Goal: Task Accomplishment & Management: Manage account settings

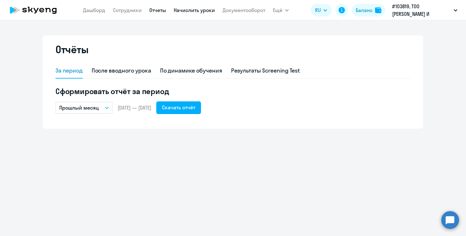
click at [187, 10] on link "Начислить уроки" at bounding box center [194, 10] width 41 height 6
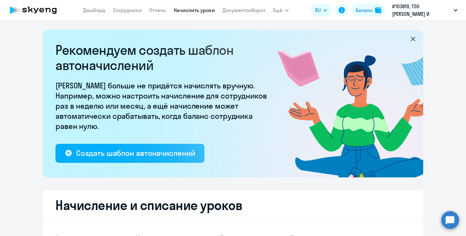
select select "10"
click at [159, 11] on link "Отчеты" at bounding box center [157, 10] width 17 height 6
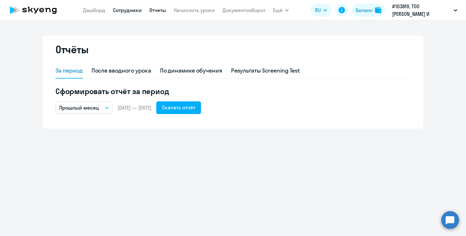
click at [135, 11] on link "Сотрудники" at bounding box center [127, 10] width 29 height 6
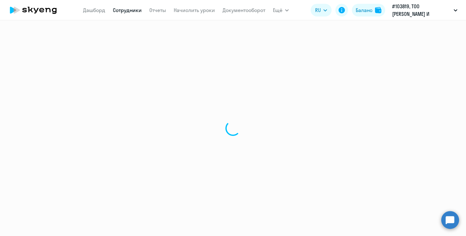
select select "30"
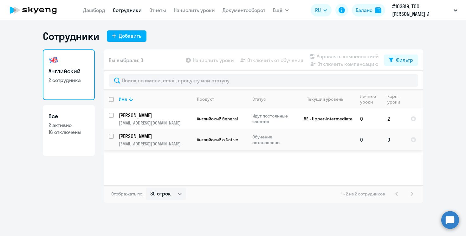
click at [111, 138] on input "select row 37851179" at bounding box center [115, 140] width 13 height 13
checkbox input "true"
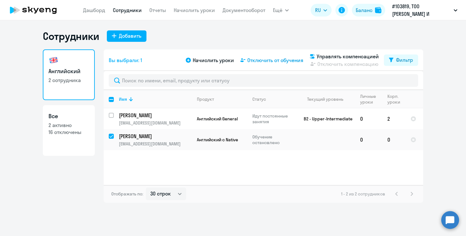
click at [259, 60] on span "Отключить от обучения" at bounding box center [275, 60] width 56 height 8
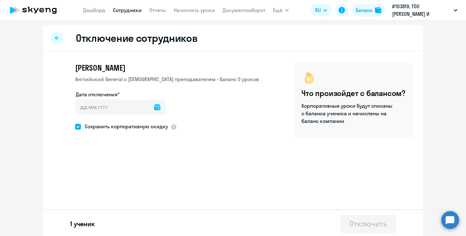
click at [157, 109] on icon at bounding box center [157, 107] width 6 height 6
click at [226, 139] on div at bounding box center [233, 118] width 466 height 236
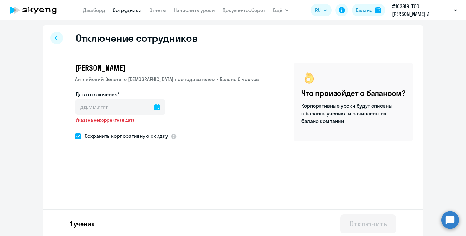
click at [60, 44] on div "Отключение сотрудников" at bounding box center [233, 38] width 381 height 26
click at [57, 38] on icon at bounding box center [57, 38] width 4 height 4
select select "30"
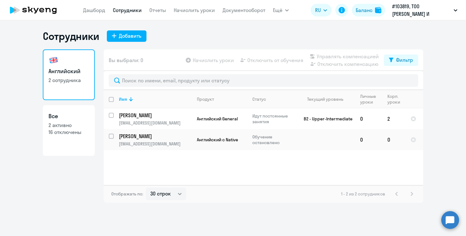
click at [201, 14] on nav "[PERSON_NAME] Отчеты Начислить уроки Документооборот" at bounding box center [174, 10] width 182 height 13
click at [190, 9] on link "Начислить уроки" at bounding box center [194, 10] width 41 height 6
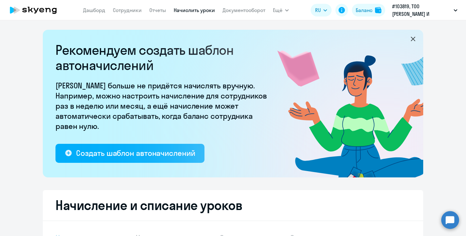
select select "10"
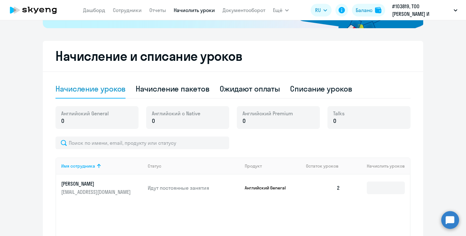
scroll to position [157, 0]
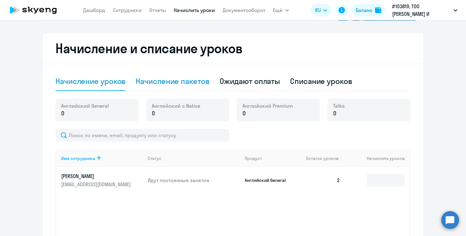
click at [188, 83] on div "Начисление пакетов" at bounding box center [173, 81] width 74 height 10
select select "10"
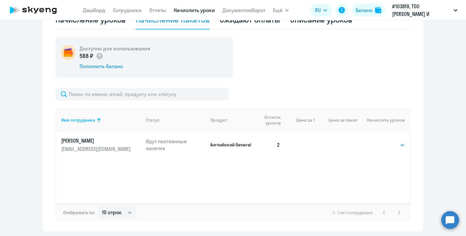
scroll to position [222, 0]
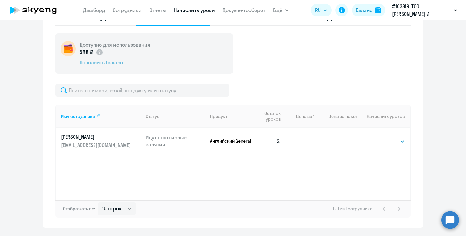
click at [111, 63] on div "Пополнить баланс" at bounding box center [115, 62] width 71 height 7
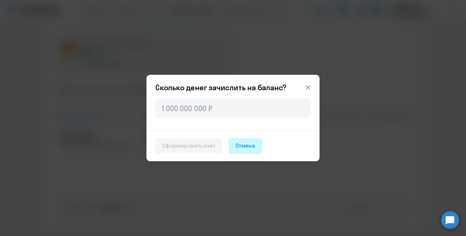
click at [246, 148] on div "Отмена" at bounding box center [246, 146] width 20 height 8
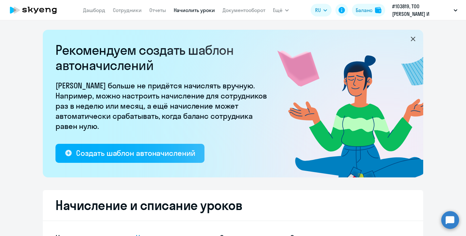
scroll to position [0, 0]
click at [94, 10] on link "Дашборд" at bounding box center [94, 10] width 22 height 6
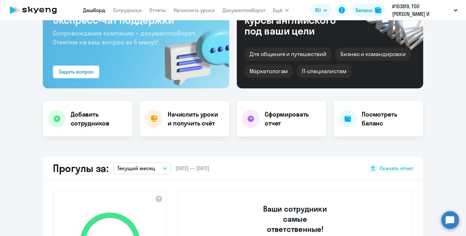
scroll to position [62, 0]
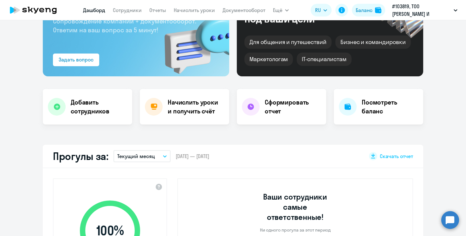
select select "30"
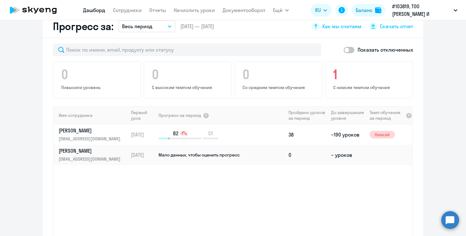
scroll to position [383, 0]
click at [179, 129] on p "B2 -1%" at bounding box center [180, 132] width 43 height 7
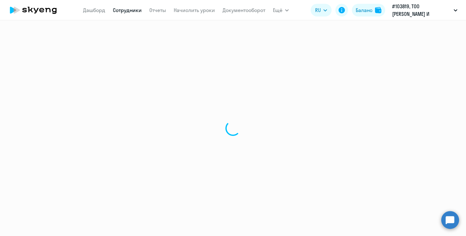
select select "english"
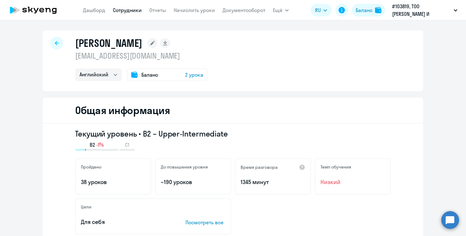
click at [192, 72] on span "2 урока" at bounding box center [194, 75] width 18 height 8
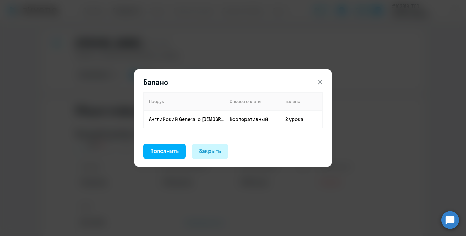
click at [215, 152] on div "Закрыть" at bounding box center [210, 151] width 22 height 8
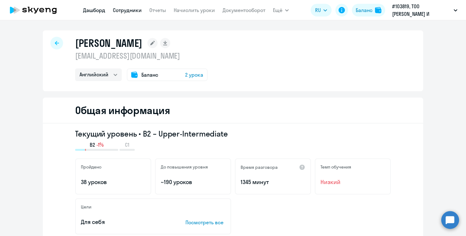
click at [98, 9] on link "Дашборд" at bounding box center [94, 10] width 22 height 6
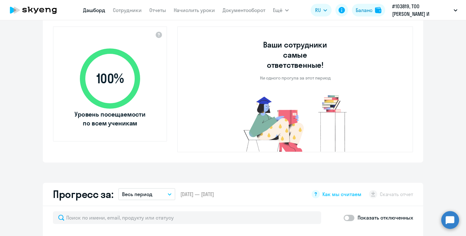
select select "30"
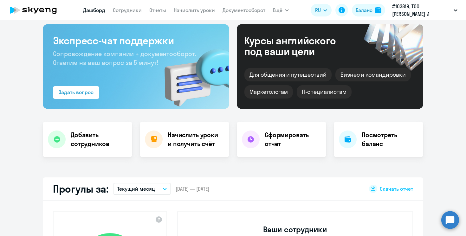
scroll to position [14, 0]
